Goal: Information Seeking & Learning: Learn about a topic

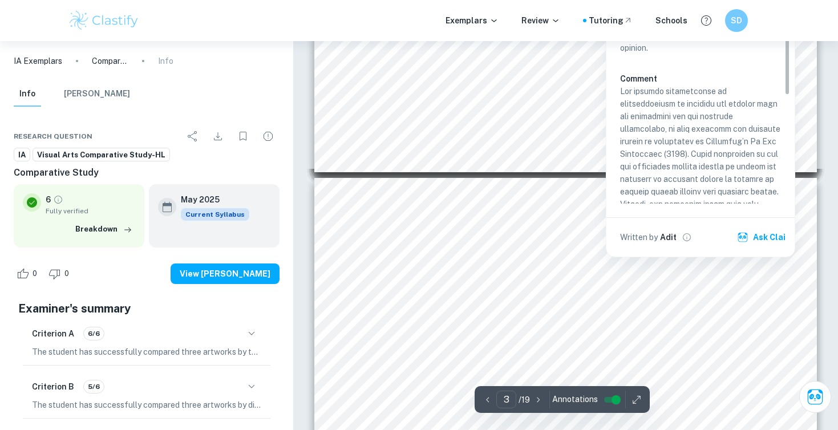
scroll to position [882, 0]
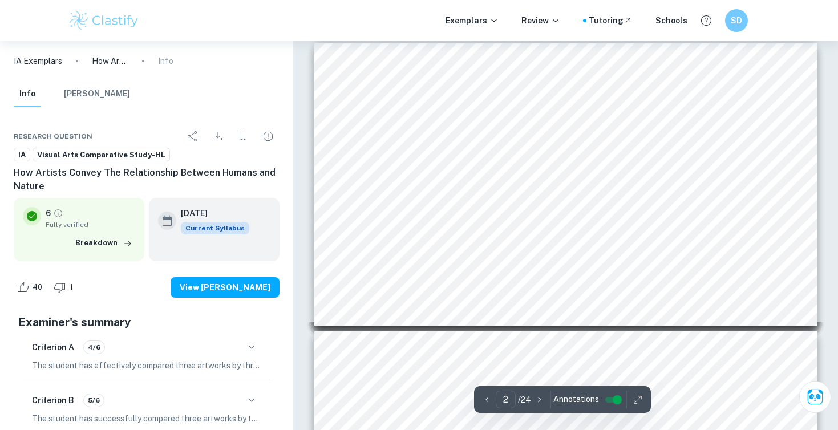
scroll to position [381, 0]
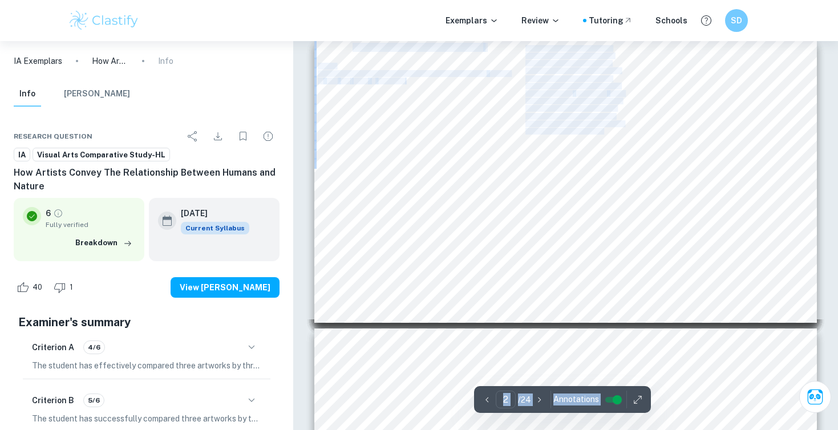
drag, startPoint x: 729, startPoint y: 194, endPoint x: 638, endPoint y: 174, distance: 93.5
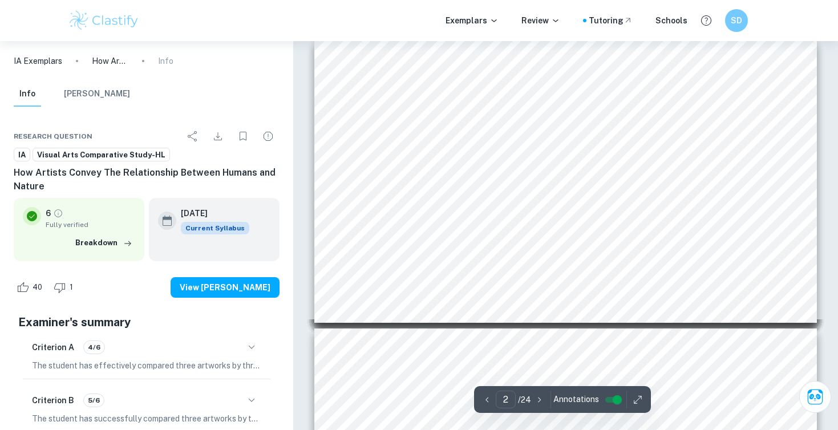
click at [639, 174] on div "Formal Qualities of “Skyscraper” Skyscraper (the Bruges Whale) sculpture by the…" at bounding box center [565, 181] width 502 height 283
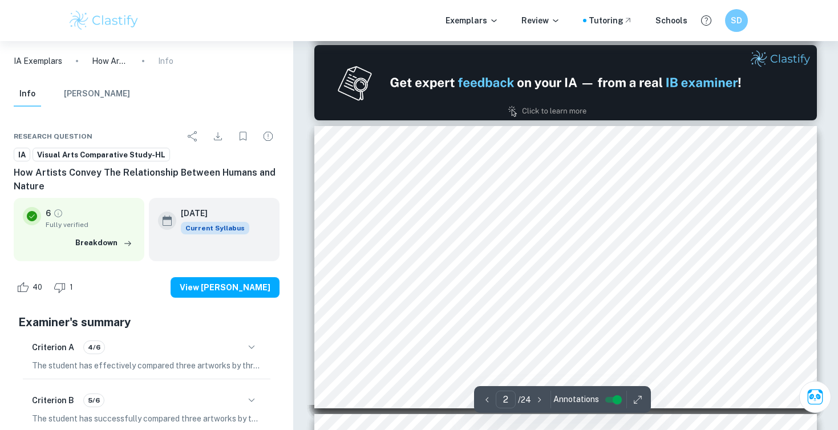
scroll to position [297, 0]
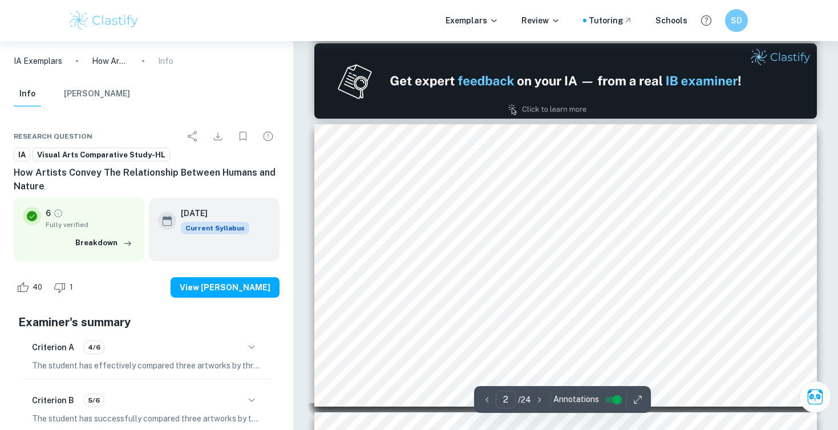
click at [440, 130] on span "Formal Qualities of “Skyscraper”" at bounding box center [417, 131] width 131 height 9
drag, startPoint x: 493, startPoint y: 132, endPoint x: 352, endPoint y: 128, distance: 140.9
click at [352, 129] on div "Formal Qualities of “Skyscraper” Skyscraper (the Bruges Whale) sculpture by the…" at bounding box center [565, 265] width 502 height 283
click at [352, 128] on span "Formal Qualities of “Skyscraper”" at bounding box center [417, 131] width 131 height 9
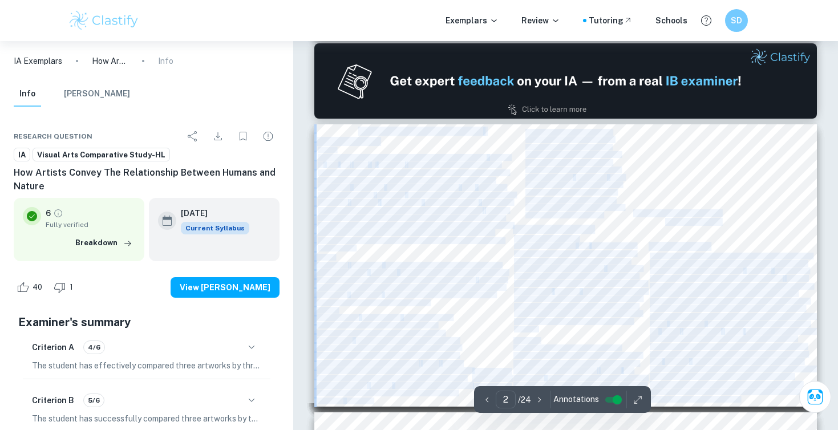
drag, startPoint x: 354, startPoint y: 131, endPoint x: 359, endPoint y: 135, distance: 6.5
click at [359, 135] on span "Formal Qualities of “Skyscraper”" at bounding box center [417, 131] width 131 height 9
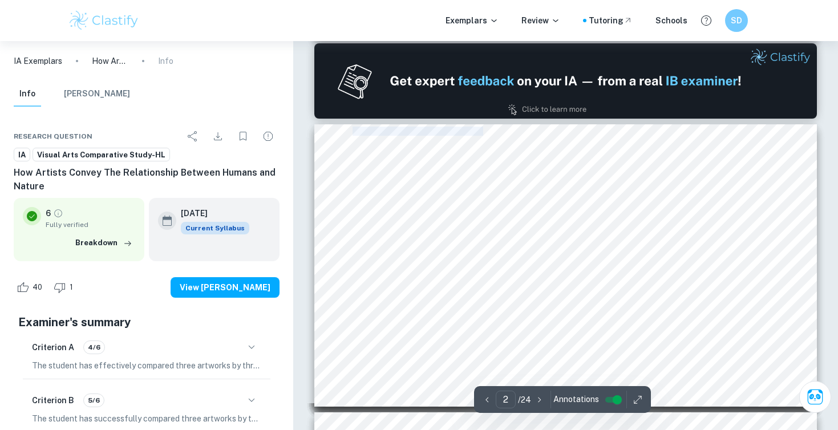
drag, startPoint x: 354, startPoint y: 131, endPoint x: 482, endPoint y: 132, distance: 128.9
click at [482, 132] on div "Formal Qualities of “Skyscraper” Skyscraper (the Bruges Whale) sculpture by the…" at bounding box center [565, 265] width 502 height 283
copy span "Formal Qualities of “Skyscraper”"
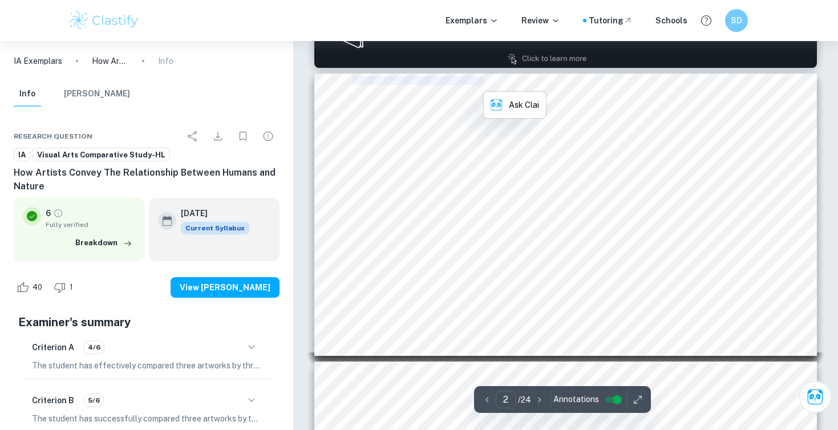
scroll to position [358, 0]
